Goal: Information Seeking & Learning: Learn about a topic

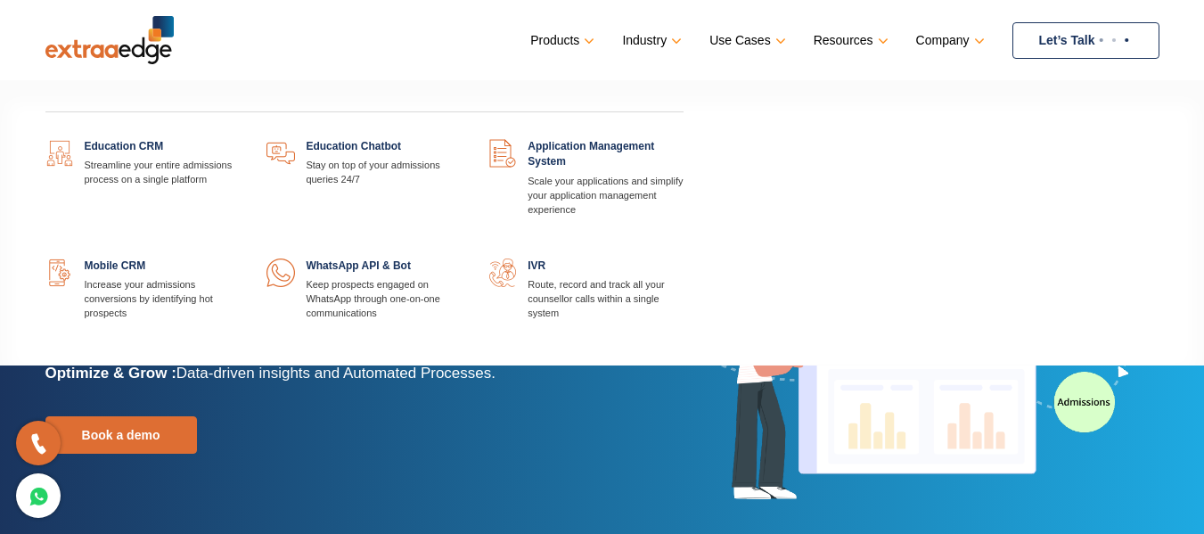
click at [683, 139] on link at bounding box center [683, 139] width 0 height 0
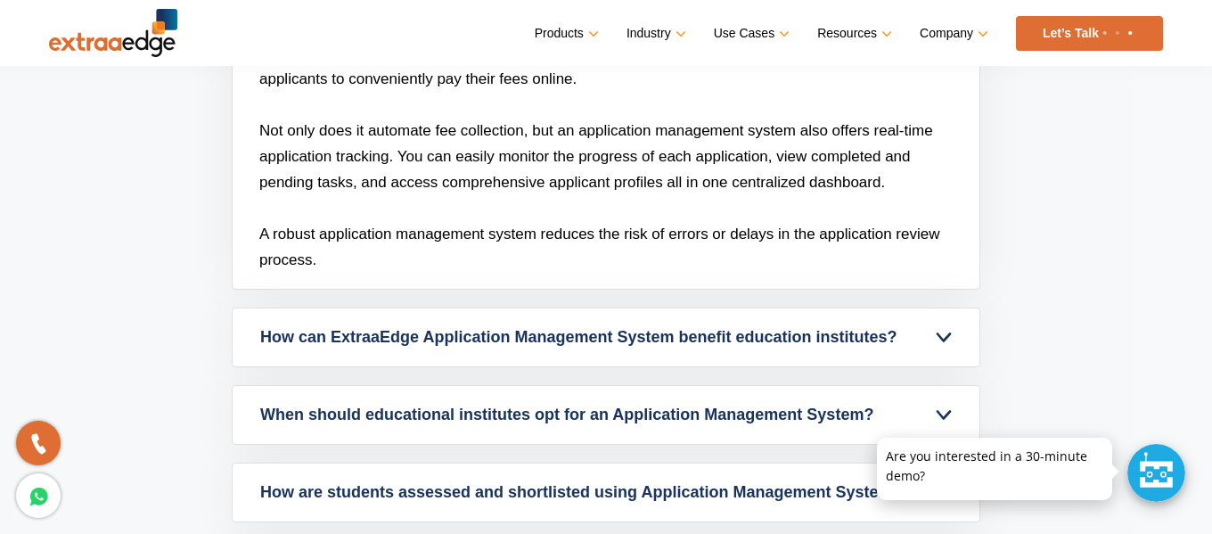
scroll to position [5167, 0]
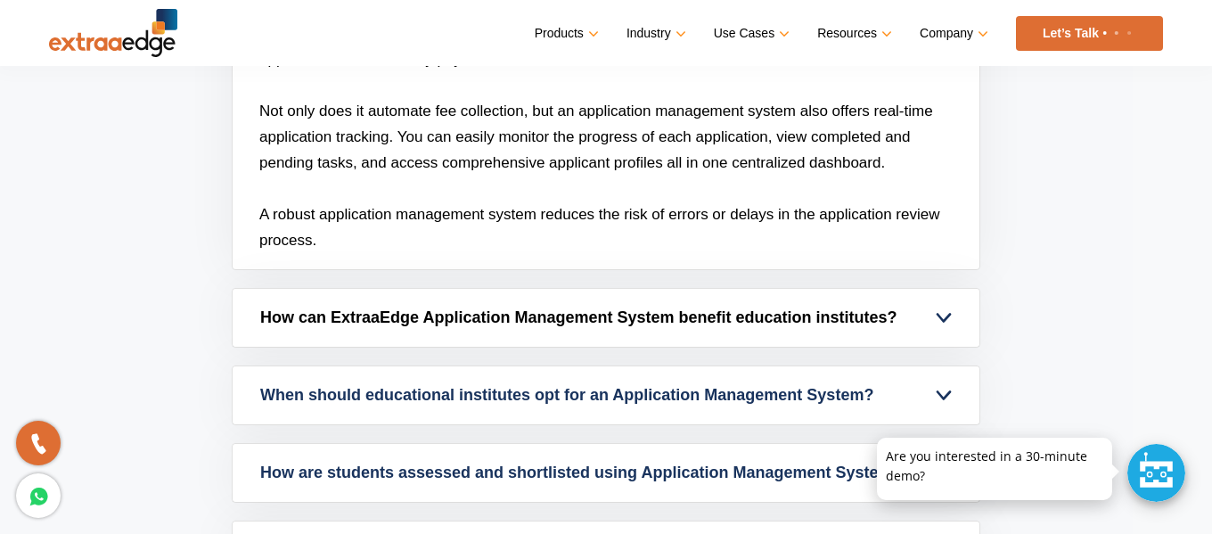
click at [557, 322] on link "How can ExtraaEdge Application Management System benefit education institutes?" at bounding box center [606, 318] width 747 height 58
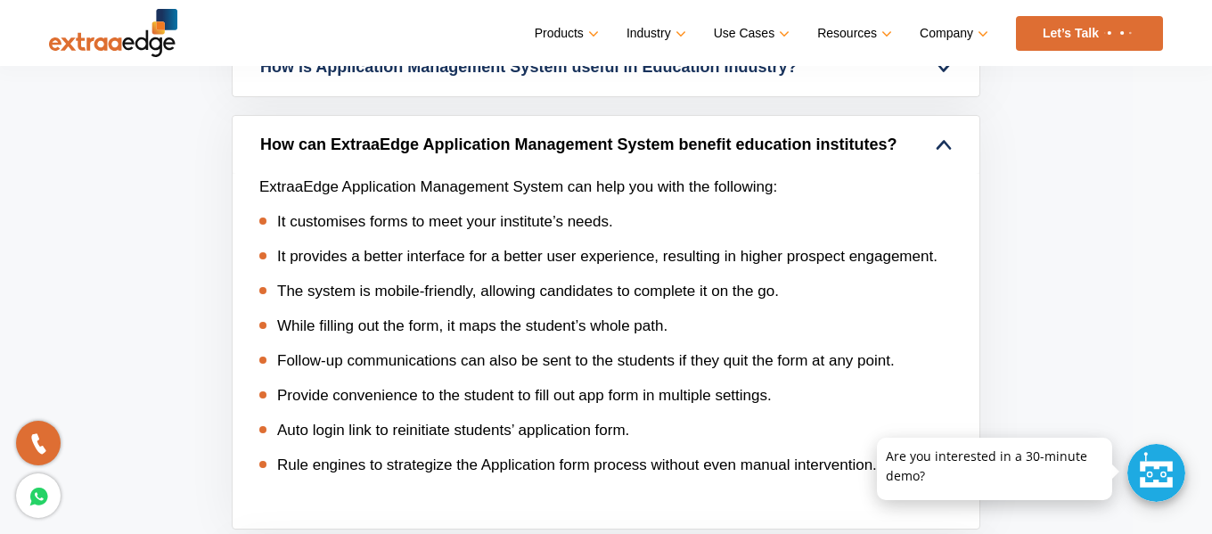
scroll to position [4811, 0]
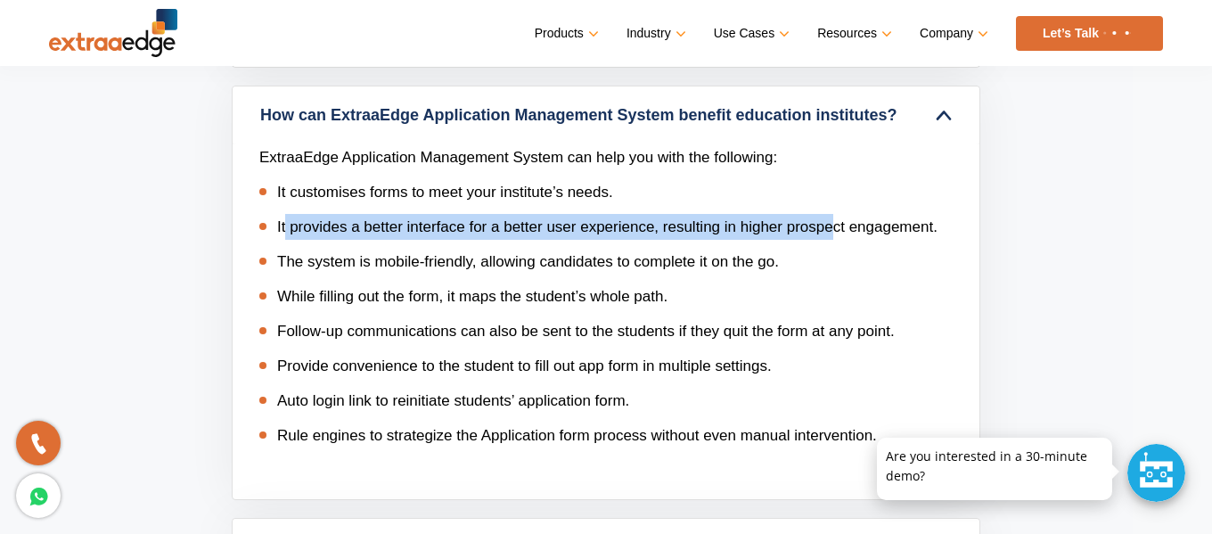
drag, startPoint x: 286, startPoint y: 231, endPoint x: 834, endPoint y: 232, distance: 547.9
click at [834, 232] on span "It provides a better interface for a better user experience, resulting in highe…" at bounding box center [607, 226] width 660 height 17
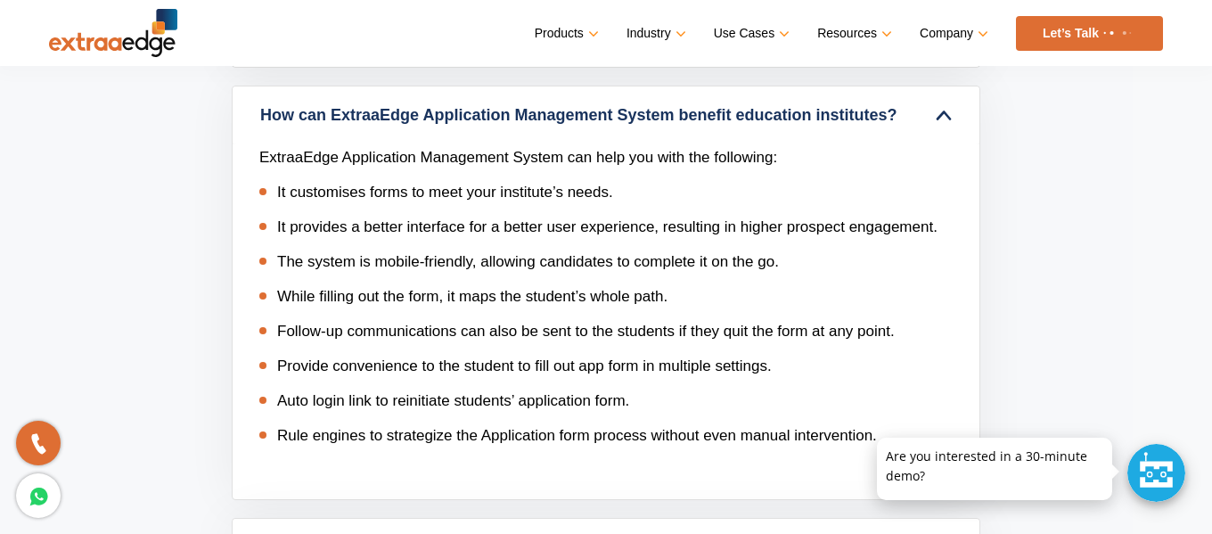
click at [410, 275] on ul "It customises forms to meet your institute’s needs. It provides a better interf…" at bounding box center [605, 313] width 693 height 269
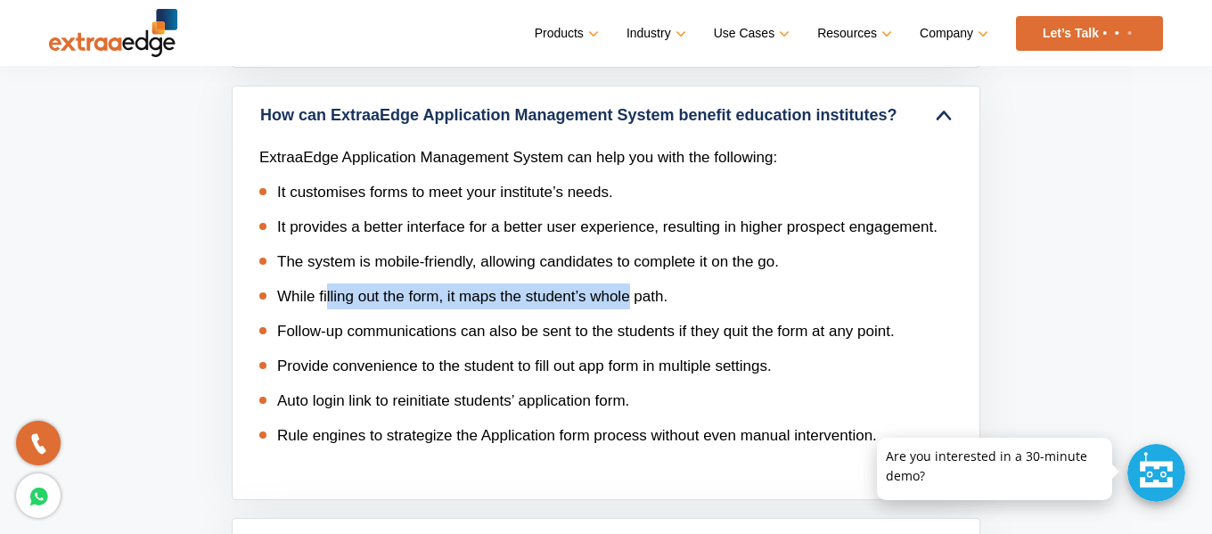
drag, startPoint x: 454, startPoint y: 300, endPoint x: 630, endPoint y: 300, distance: 175.5
click at [630, 300] on span "While filling out the form, it maps the student’s whole path." at bounding box center [472, 296] width 390 height 17
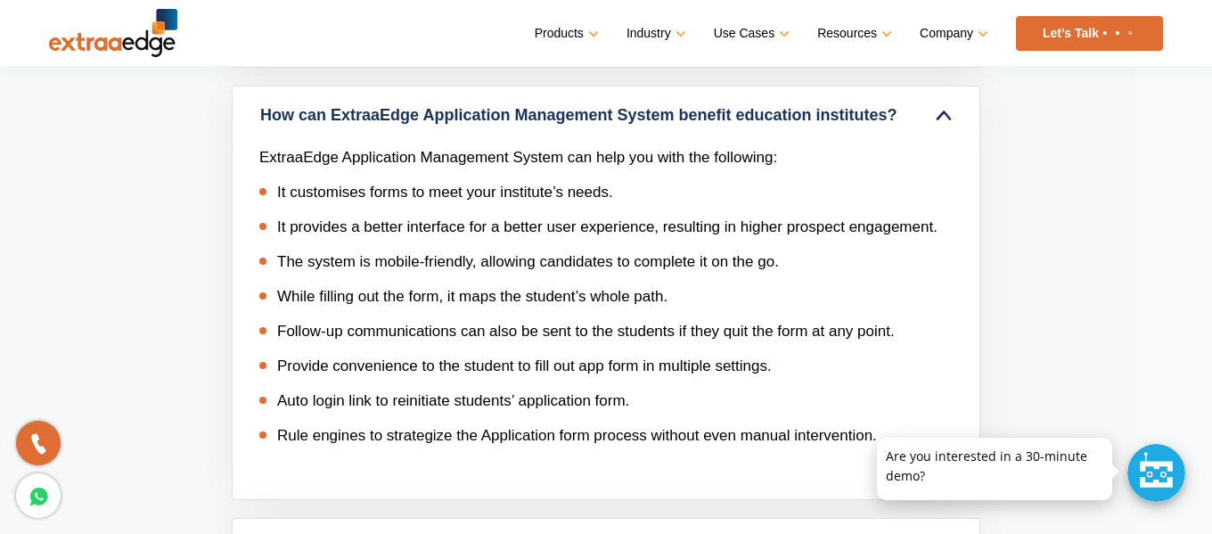
click at [328, 338] on span "Follow-up communications can also be sent to the students if they quit the form…" at bounding box center [585, 331] width 617 height 17
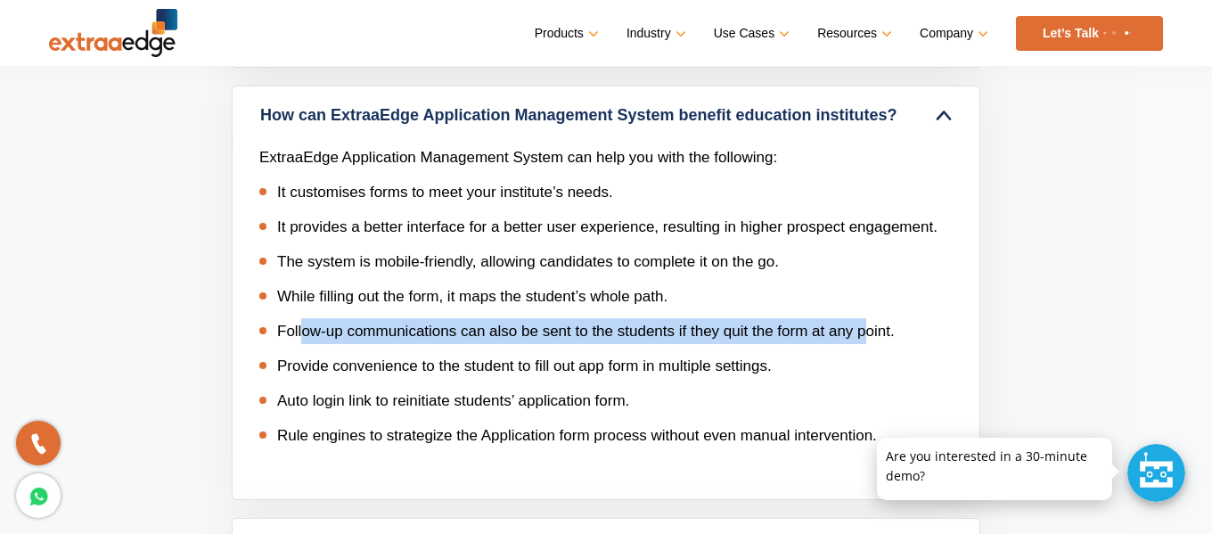
drag, startPoint x: 306, startPoint y: 331, endPoint x: 866, endPoint y: 331, distance: 560.4
click at [866, 331] on span "Follow-up communications can also be sent to the students if they quit the form…" at bounding box center [585, 331] width 617 height 17
click at [867, 331] on span "Follow-up communications can also be sent to the students if they quit the form…" at bounding box center [585, 331] width 617 height 17
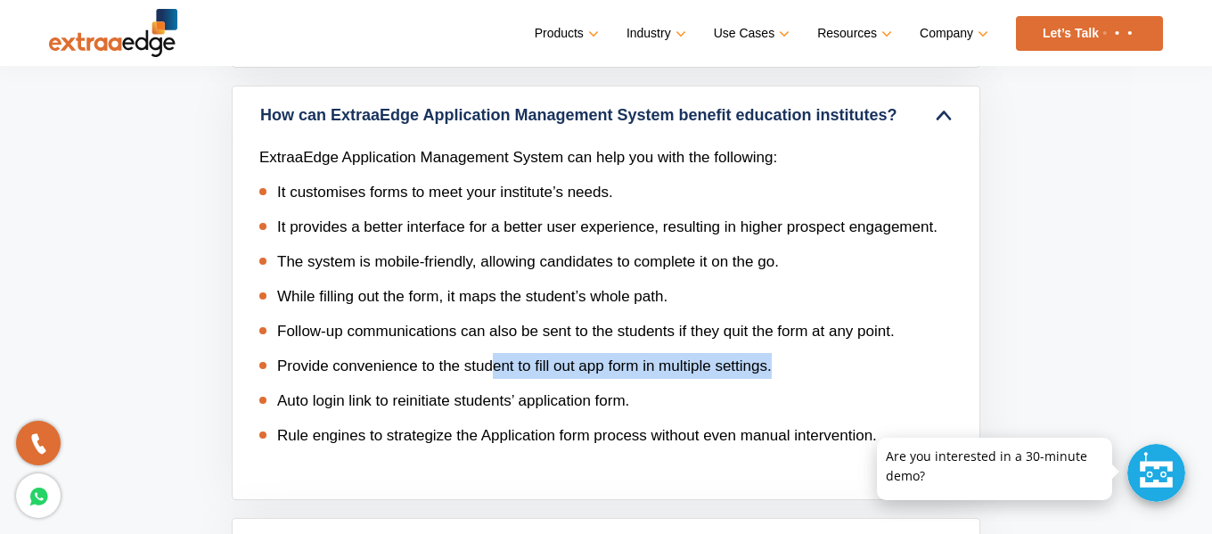
drag, startPoint x: 784, startPoint y: 352, endPoint x: 490, endPoint y: 354, distance: 294.0
click at [494, 354] on ul "It customises forms to meet your institute’s needs. It provides a better interf…" at bounding box center [605, 313] width 693 height 269
click at [490, 354] on li "Provide convenience to the student to fill out app form in multiple settings." at bounding box center [605, 366] width 693 height 26
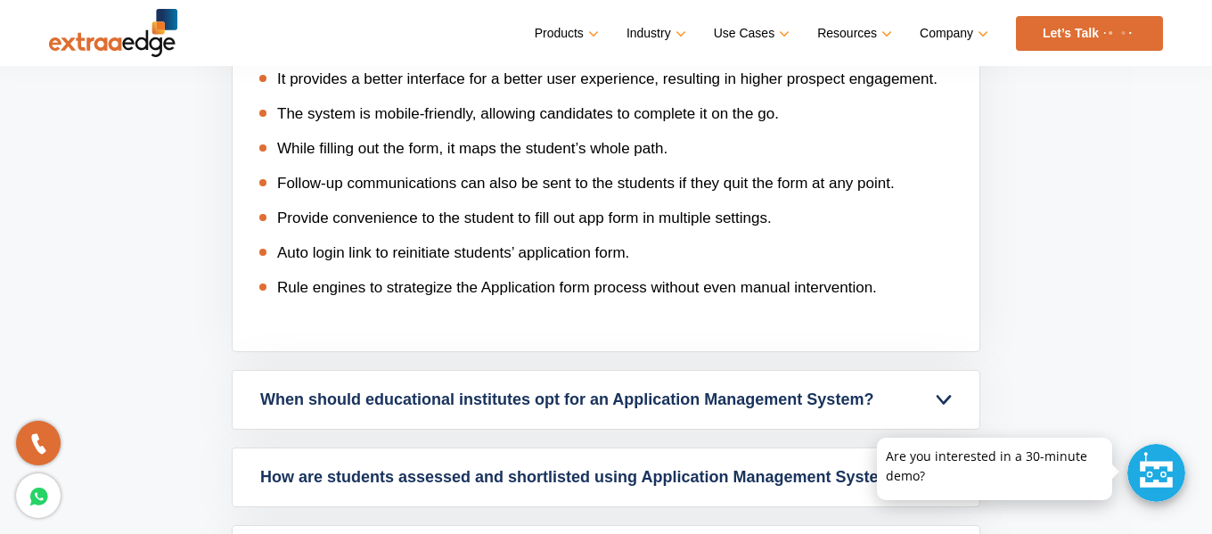
scroll to position [4989, 0]
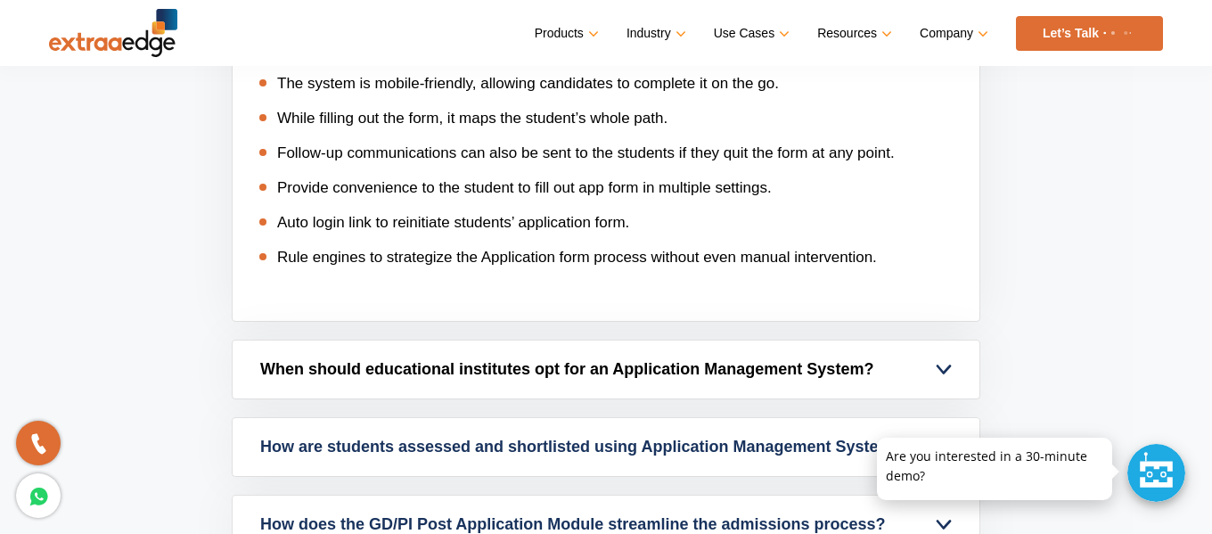
click at [593, 386] on link "When should educational institutes opt for an Application Management System?" at bounding box center [606, 369] width 747 height 58
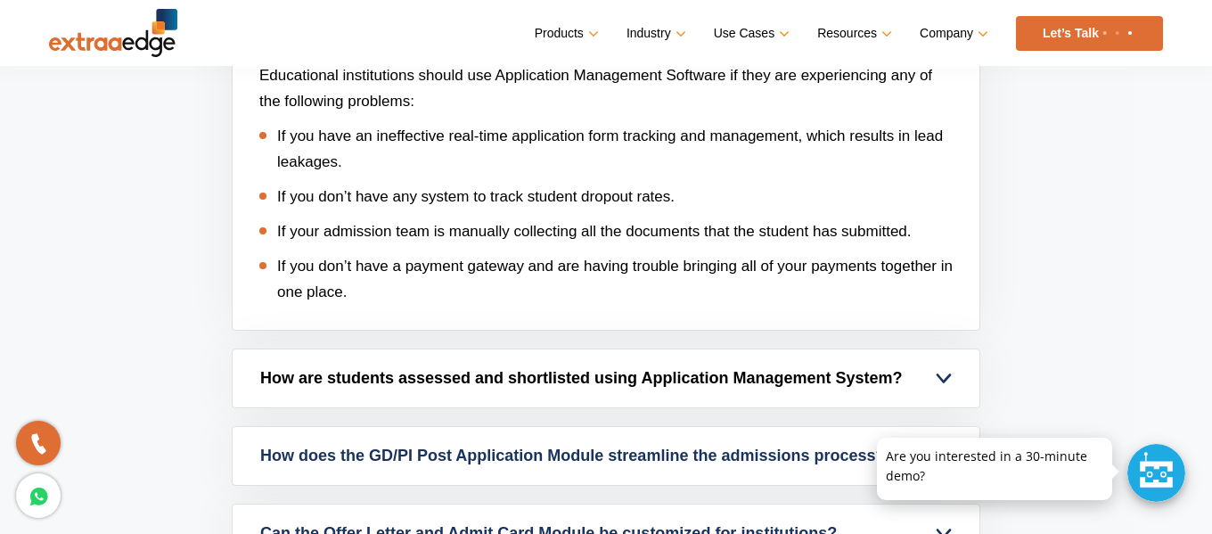
scroll to position [4988, 0]
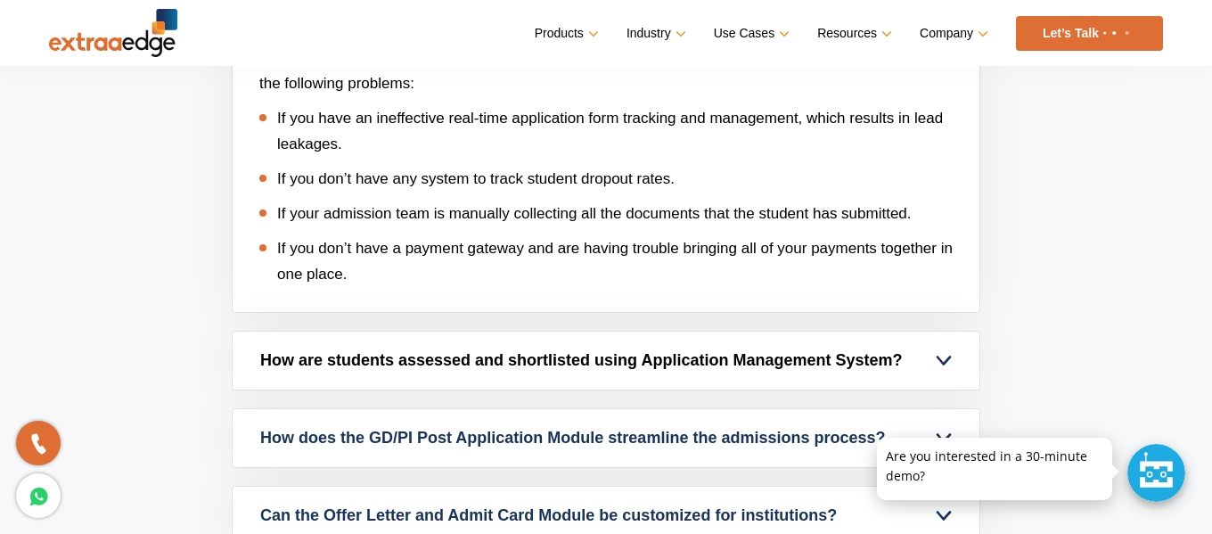
click at [502, 363] on link "How are students assessed and shortlisted using Application Management System?" at bounding box center [606, 360] width 747 height 58
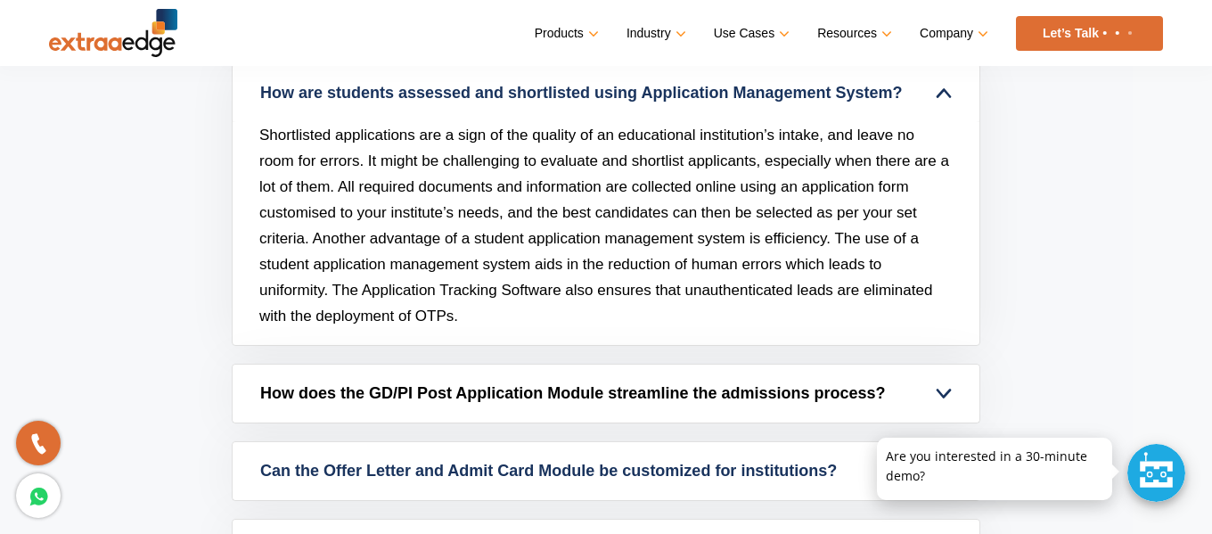
click at [456, 391] on link "How does the GD/PI Post Application Module streamline the admissions process?" at bounding box center [606, 393] width 747 height 58
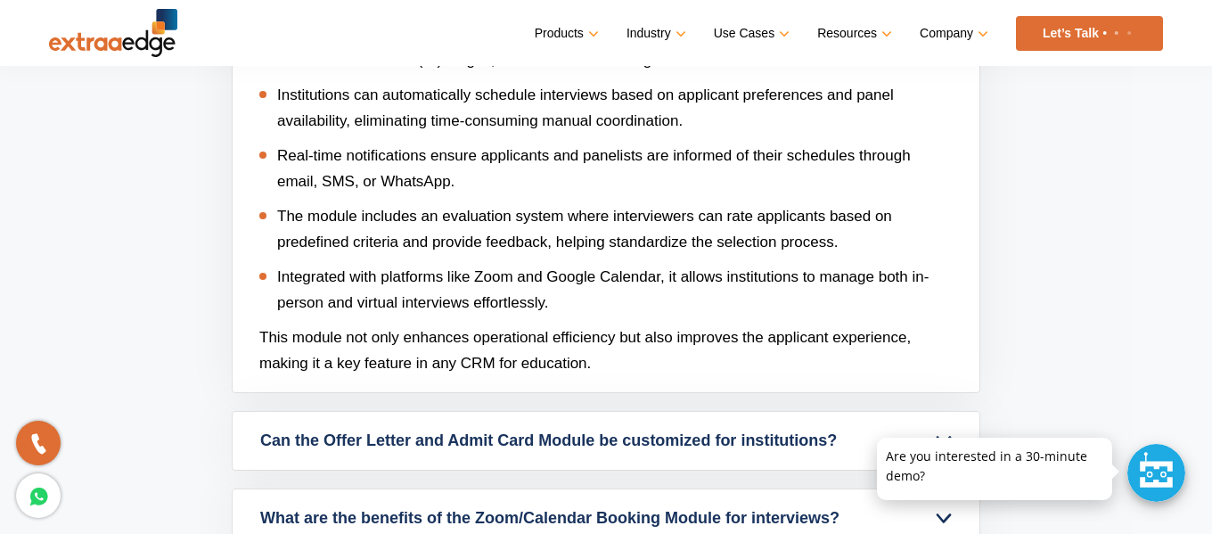
scroll to position [5255, 0]
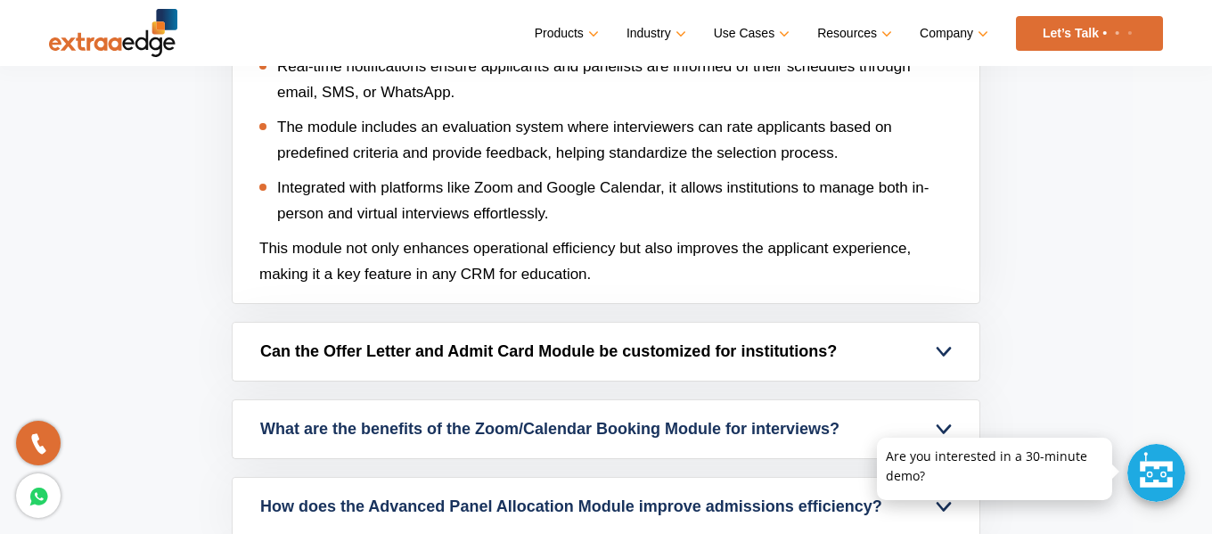
click at [376, 341] on link "Can the Offer Letter and Admit Card Module be customized for institutions?" at bounding box center [606, 352] width 747 height 58
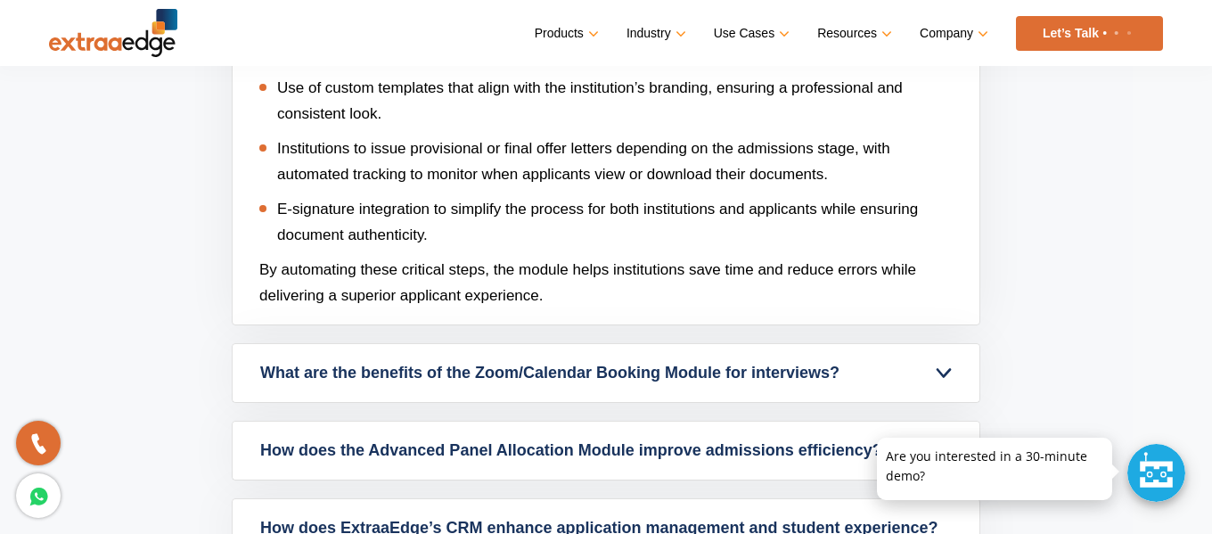
scroll to position [5344, 0]
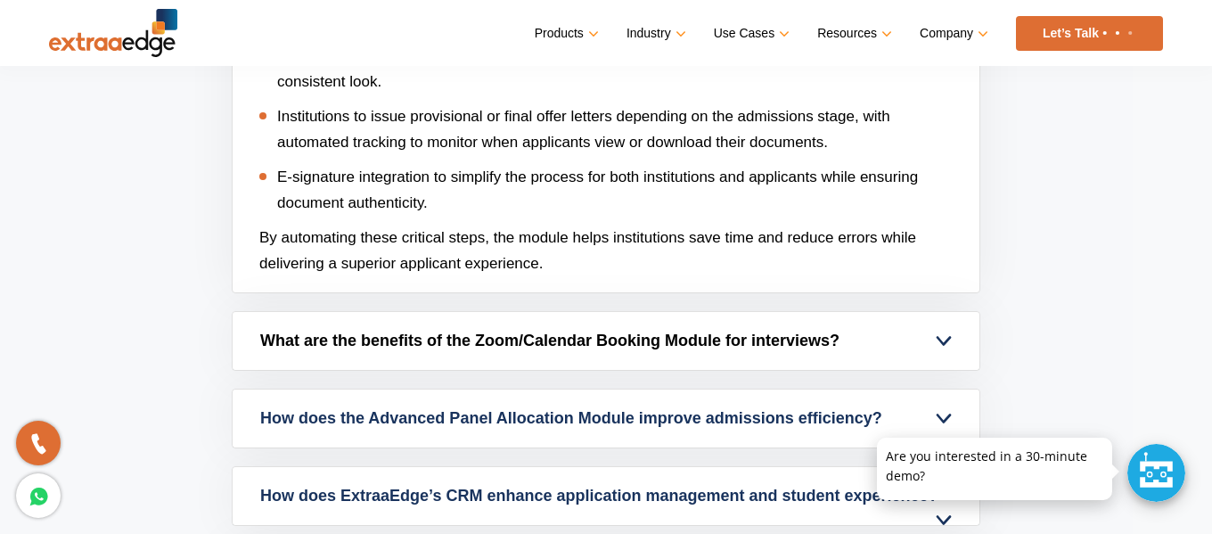
click at [472, 339] on link "What are the benefits of the Zoom/Calendar Booking Module for interviews?" at bounding box center [606, 341] width 747 height 58
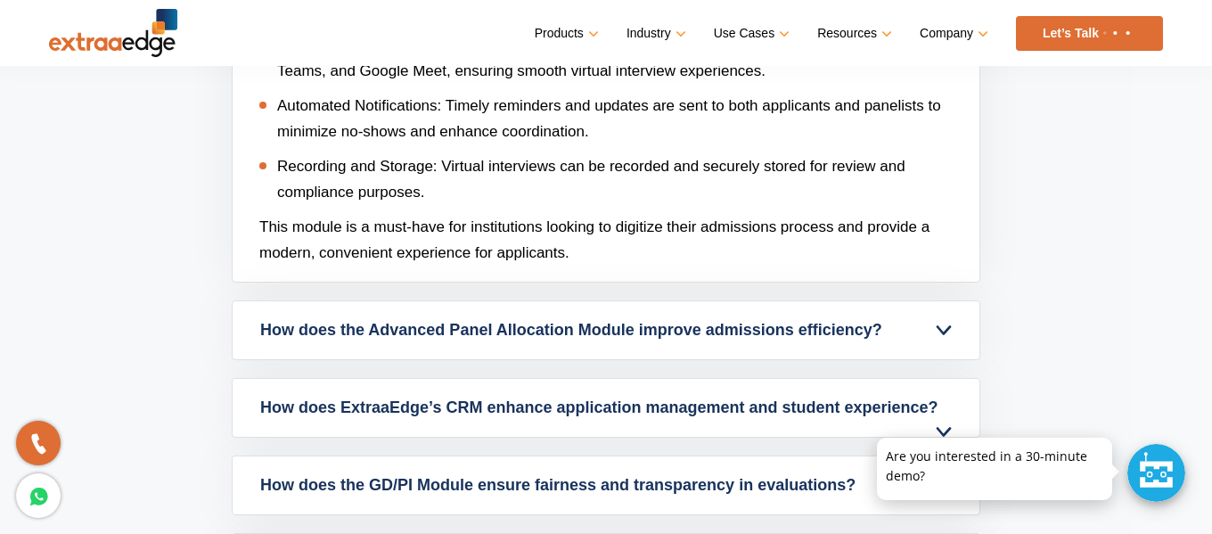
scroll to position [5433, 0]
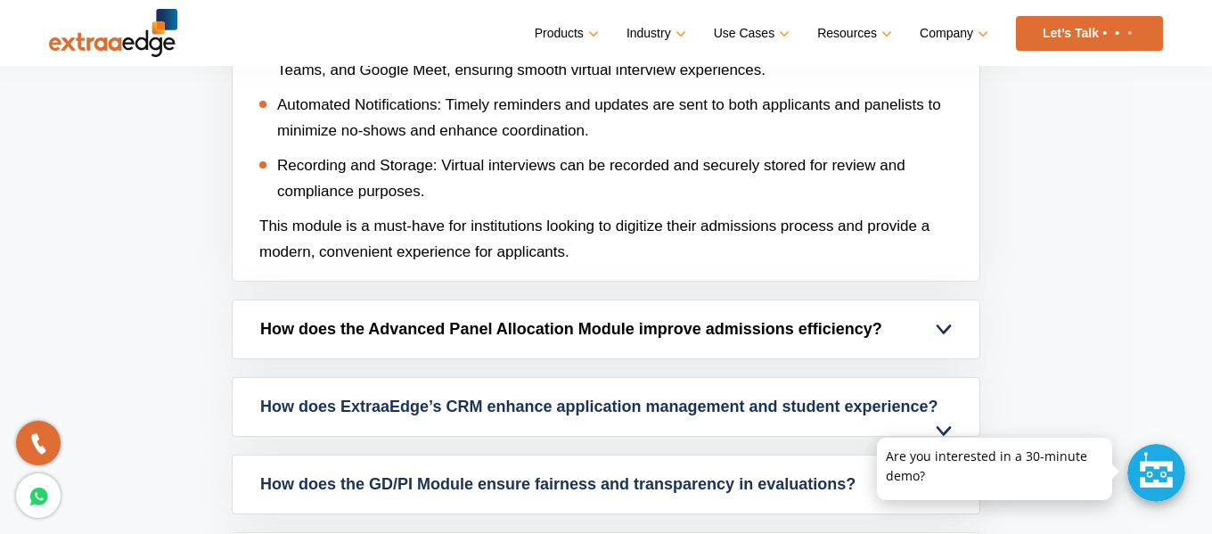
click at [479, 335] on link "How does the Advanced Panel Allocation Module improve admissions efficiency?" at bounding box center [606, 329] width 747 height 58
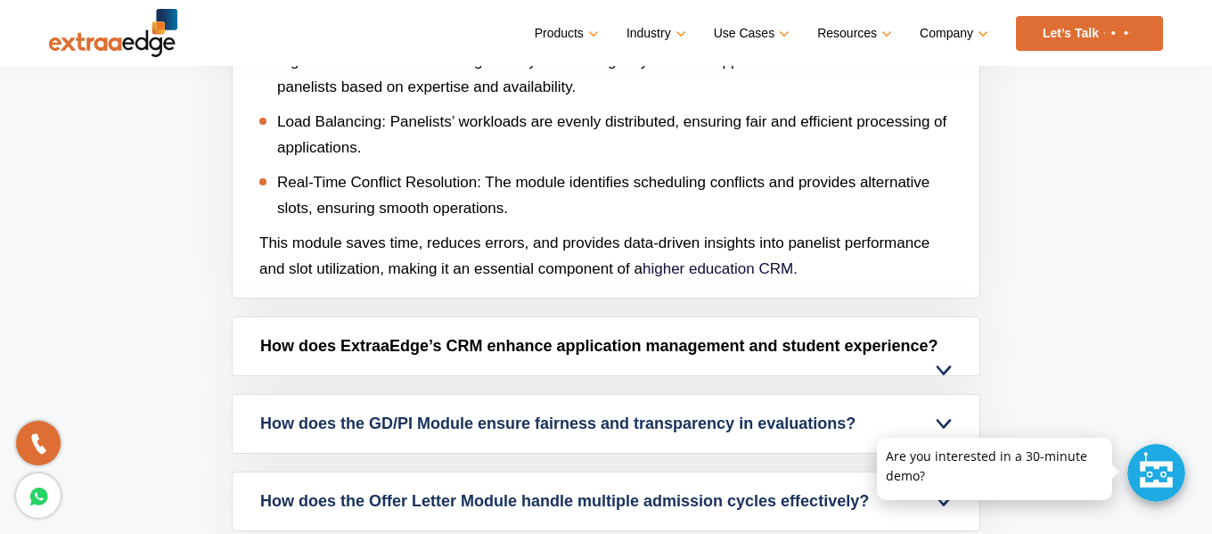
scroll to position [5522, 0]
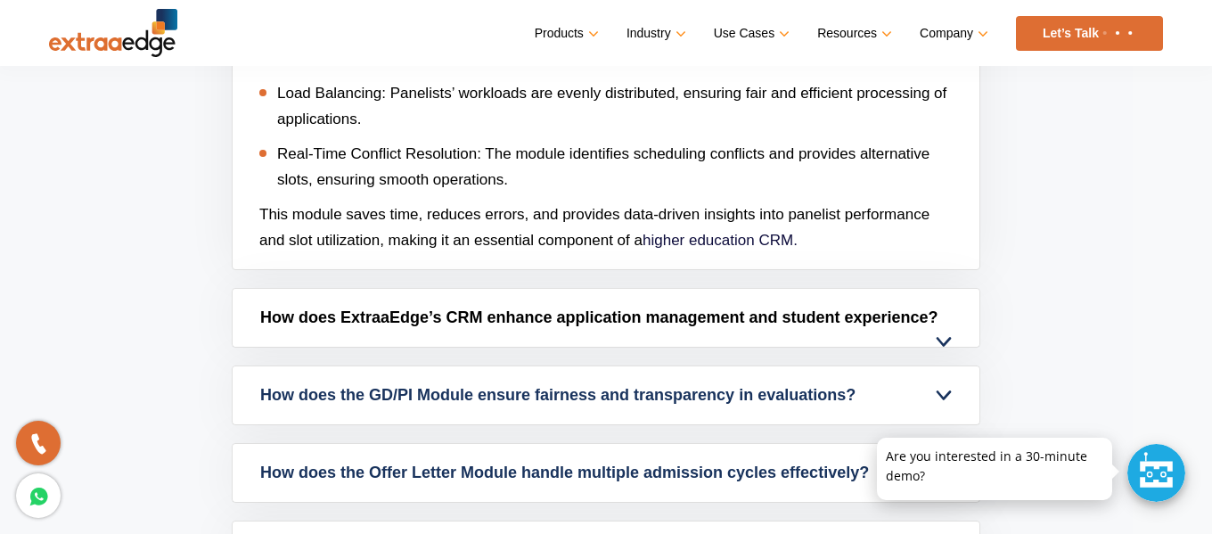
click at [486, 328] on link "How does ExtraaEdge’s CRM enhance application management and student experience?" at bounding box center [606, 318] width 747 height 58
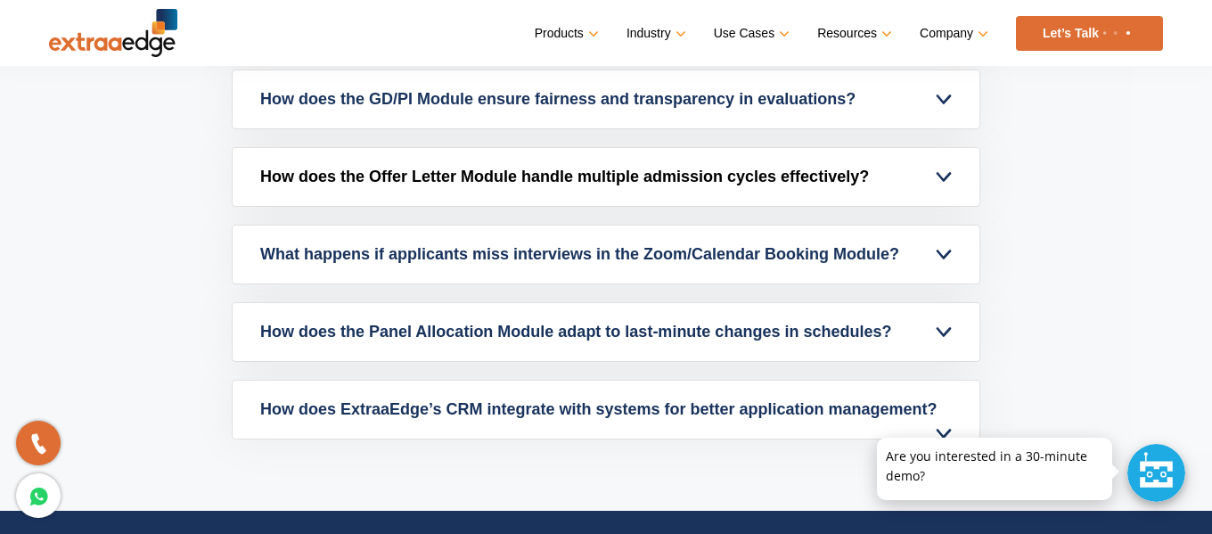
scroll to position [5967, 0]
